Goal: Task Accomplishment & Management: Use online tool/utility

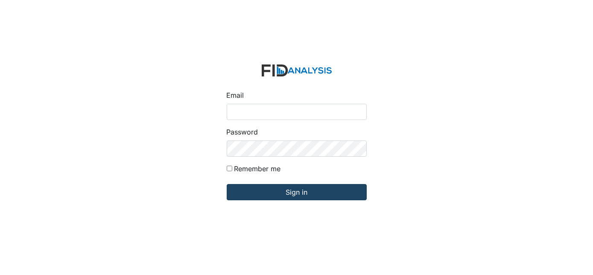
type input "[EMAIL_ADDRESS][DOMAIN_NAME]"
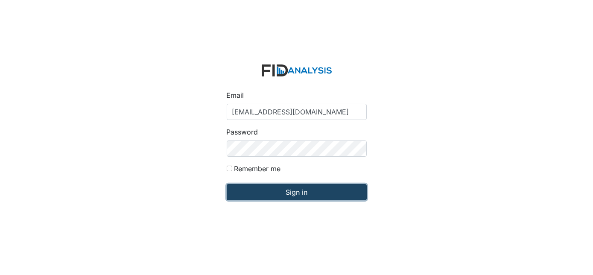
click at [261, 196] on input "Sign in" at bounding box center [297, 192] width 140 height 16
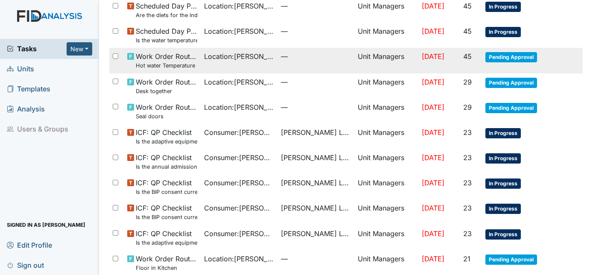
scroll to position [204, 0]
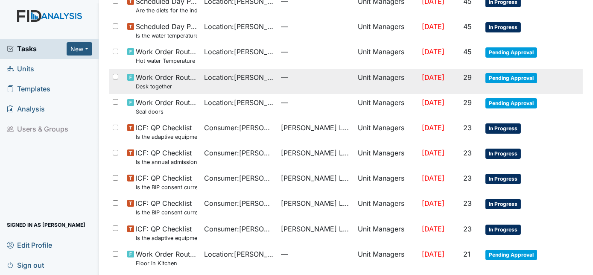
click at [508, 77] on span "Pending Approval" at bounding box center [511, 78] width 52 height 10
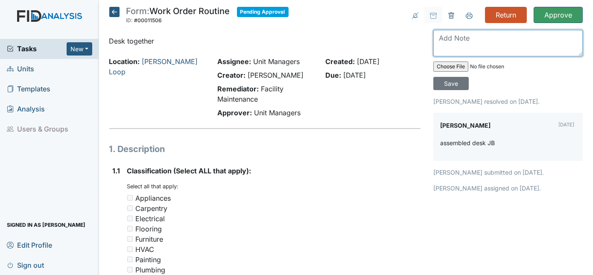
click at [451, 38] on textarea at bounding box center [507, 43] width 149 height 26
type textarea "Drawers will not open and close properly"
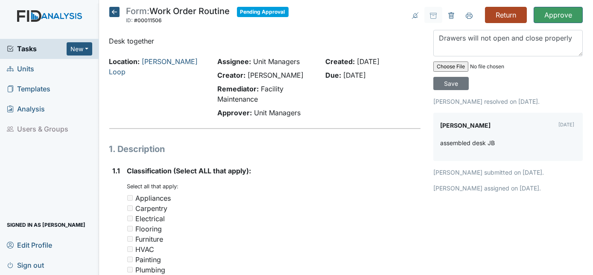
click at [501, 18] on input "Return" at bounding box center [506, 15] width 42 height 16
click at [468, 77] on input "Save" at bounding box center [450, 83] width 35 height 13
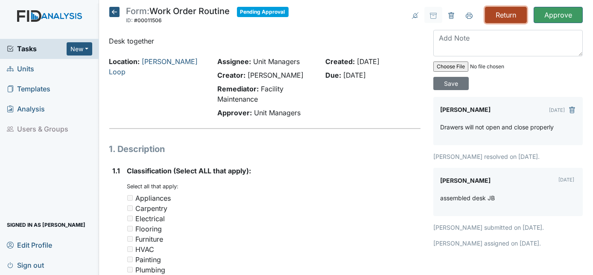
click at [495, 13] on input "Return" at bounding box center [506, 15] width 42 height 16
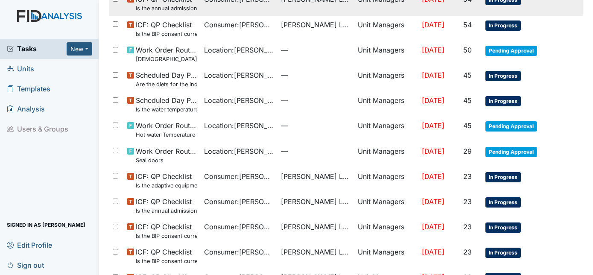
scroll to position [169, 0]
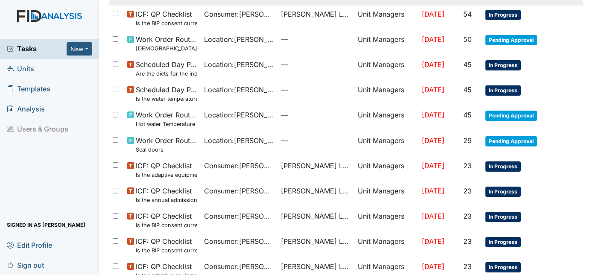
click at [521, 144] on span "Pending Approval" at bounding box center [511, 141] width 52 height 10
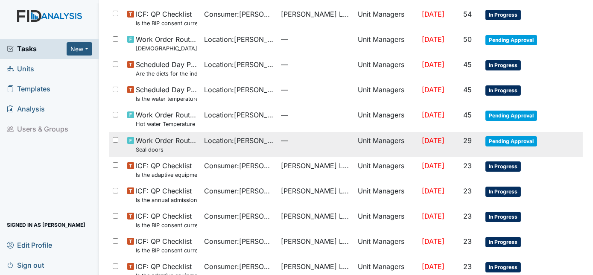
click at [508, 143] on span "Pending Approval" at bounding box center [511, 141] width 52 height 10
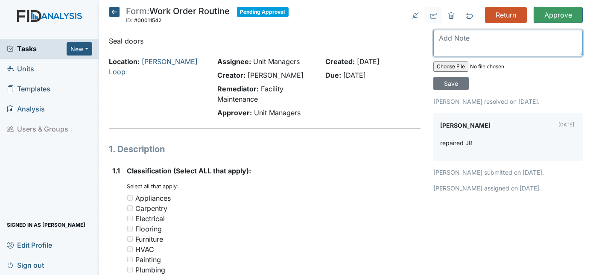
click at [470, 41] on textarea at bounding box center [507, 43] width 149 height 26
type textarea "good"
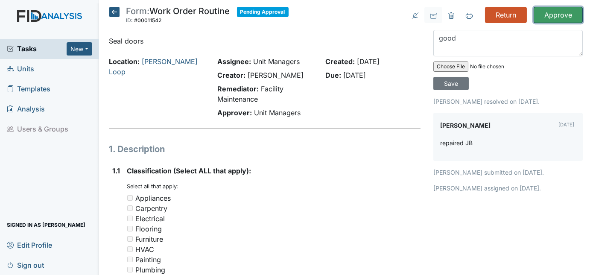
click at [561, 18] on input "Approve" at bounding box center [557, 15] width 49 height 16
click at [468, 77] on input "Save" at bounding box center [450, 83] width 35 height 13
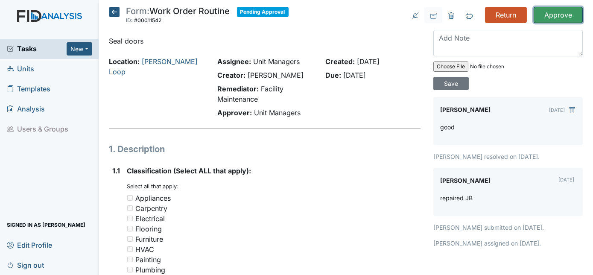
click at [562, 14] on input "Approve" at bounding box center [557, 15] width 49 height 16
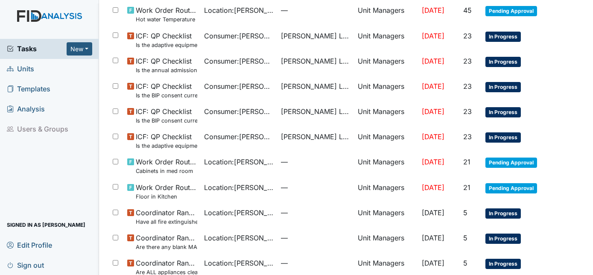
scroll to position [274, 0]
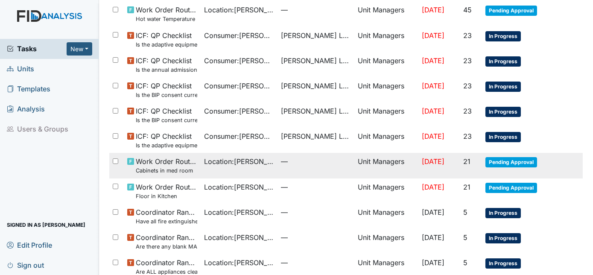
click at [495, 159] on span "Pending Approval" at bounding box center [511, 162] width 52 height 10
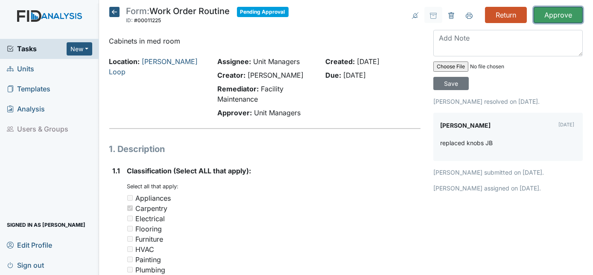
click at [550, 18] on input "Approve" at bounding box center [557, 15] width 49 height 16
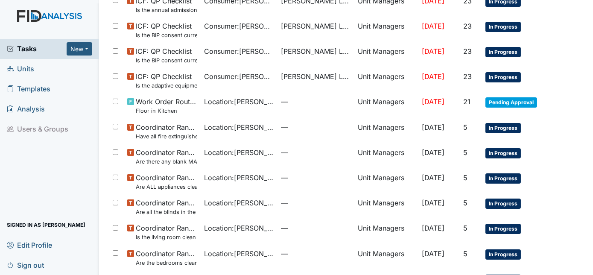
scroll to position [335, 0]
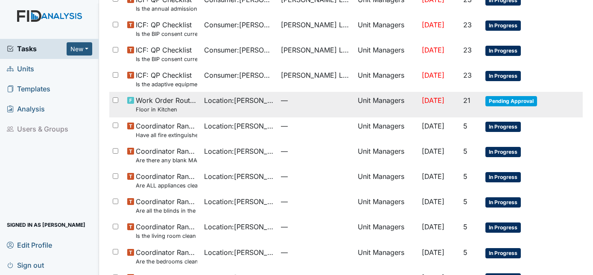
click at [497, 99] on span "Pending Approval" at bounding box center [511, 101] width 52 height 10
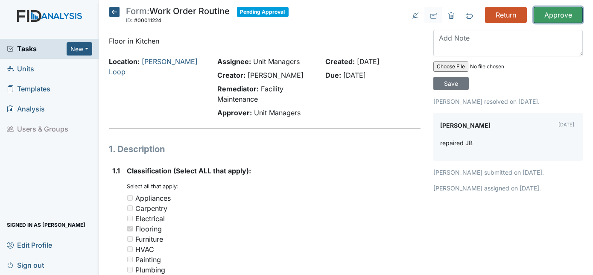
click at [548, 16] on input "Approve" at bounding box center [557, 15] width 49 height 16
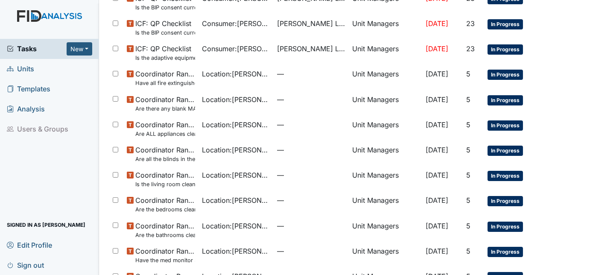
scroll to position [355, 0]
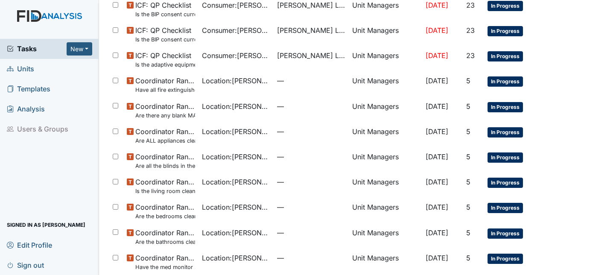
click at [548, 16] on tr "ICF: QP Checklist Is the BIP consent current? (document the date, BIP number in…" at bounding box center [346, 9] width 474 height 25
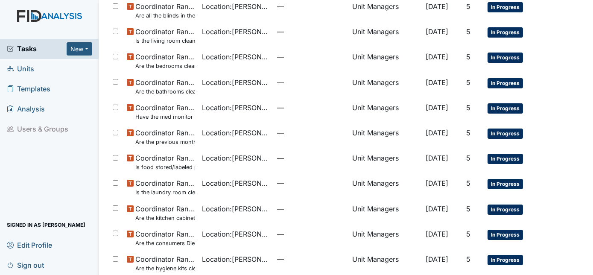
scroll to position [505, 0]
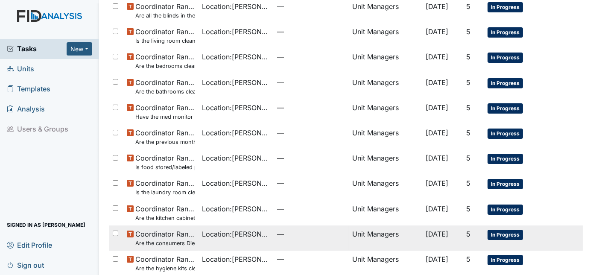
click at [448, 236] on td "[DATE]" at bounding box center [442, 237] width 41 height 25
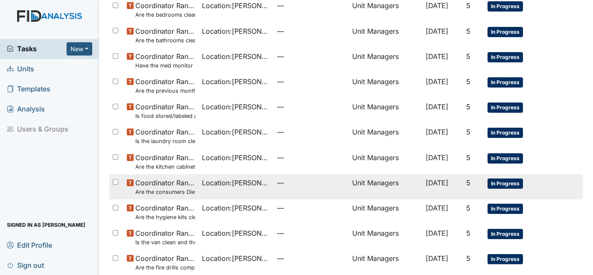
scroll to position [555, 0]
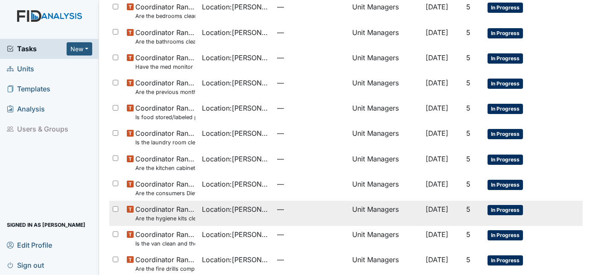
click at [506, 207] on span "In Progress" at bounding box center [504, 210] width 35 height 10
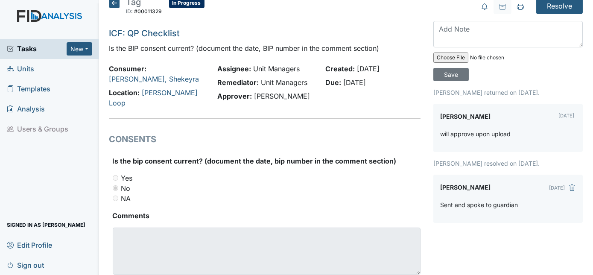
scroll to position [8, 0]
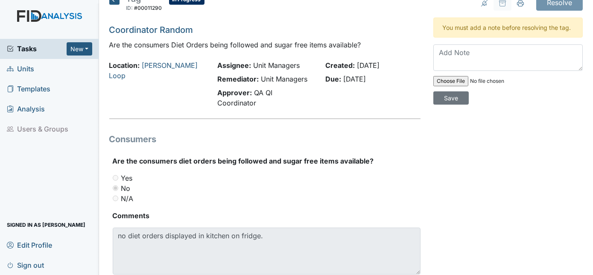
scroll to position [13, 0]
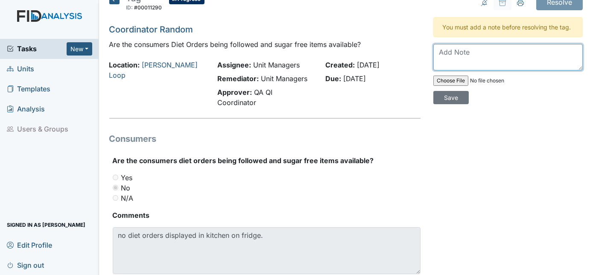
click at [455, 50] on textarea at bounding box center [507, 57] width 149 height 26
type textarea "[DATE] on refridgerator"
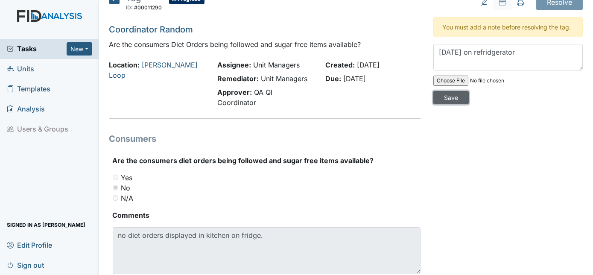
click at [468, 91] on input "Save" at bounding box center [450, 97] width 35 height 13
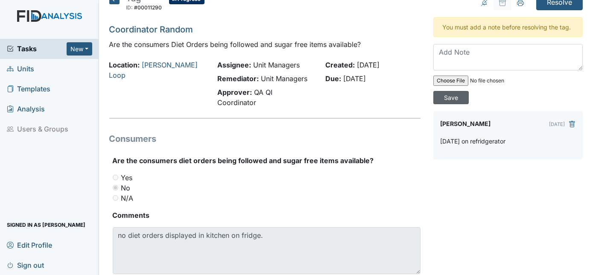
scroll to position [39, 0]
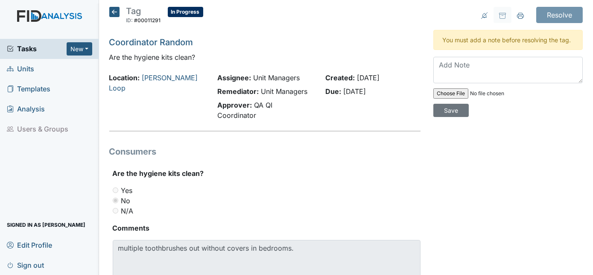
click at [113, 15] on icon at bounding box center [114, 12] width 10 height 10
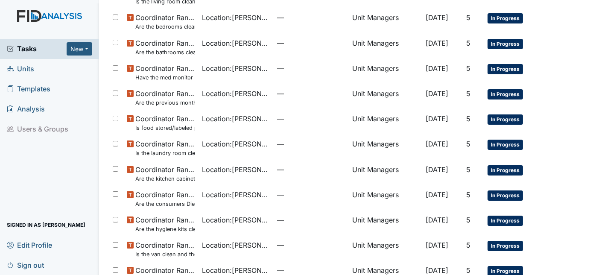
scroll to position [583, 0]
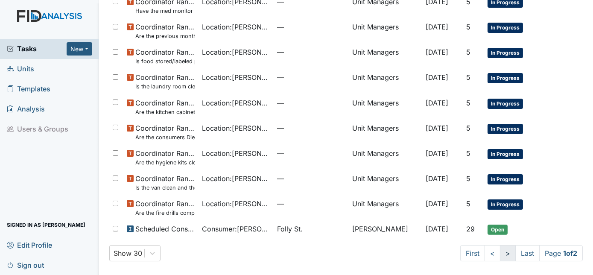
click at [500, 258] on link ">" at bounding box center [508, 253] width 16 height 16
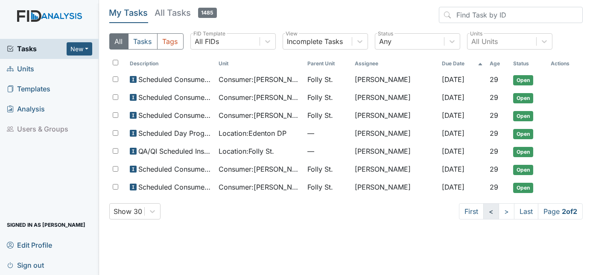
click at [486, 214] on link "<" at bounding box center [491, 211] width 16 height 16
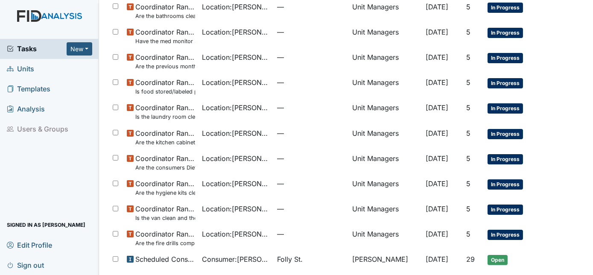
scroll to position [557, 0]
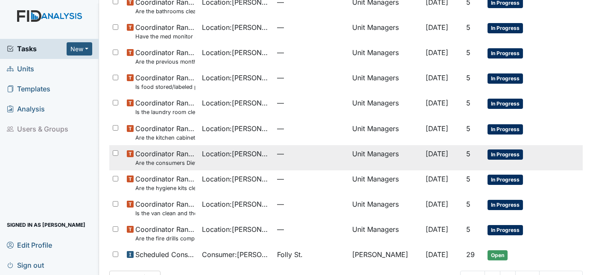
click at [500, 160] on td "In Progress" at bounding box center [518, 157] width 69 height 25
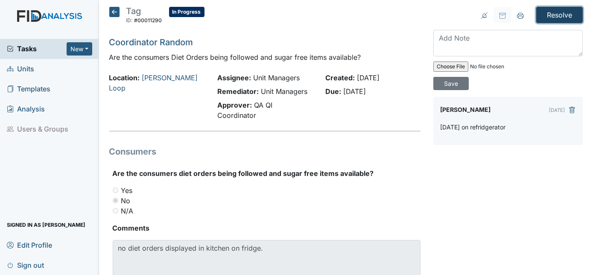
click at [559, 13] on input "Resolve" at bounding box center [559, 15] width 47 height 16
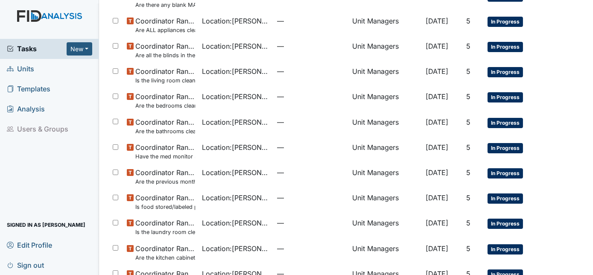
scroll to position [463, 0]
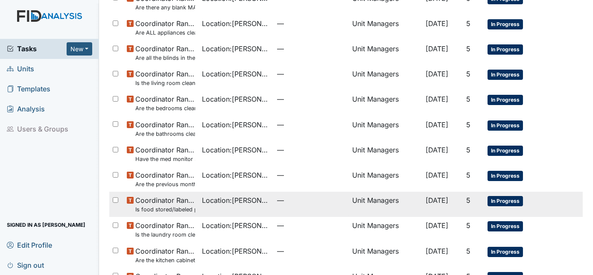
click at [148, 204] on span "Coordinator Random Is food stored/labeled properly?" at bounding box center [165, 204] width 60 height 18
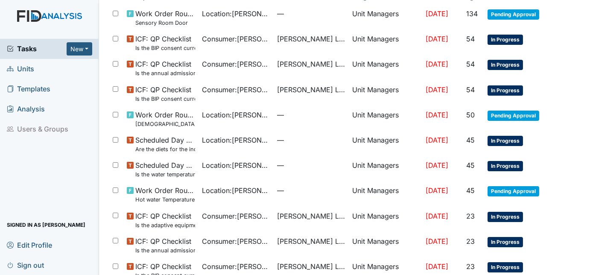
scroll to position [0, 0]
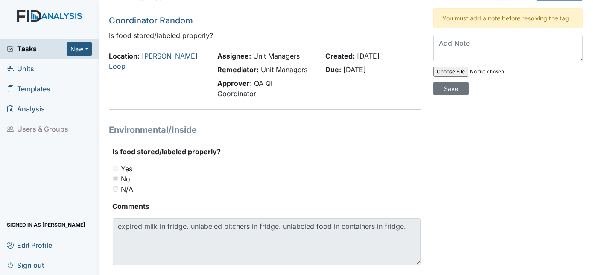
scroll to position [27, 0]
